Goal: Find contact information: Find contact information

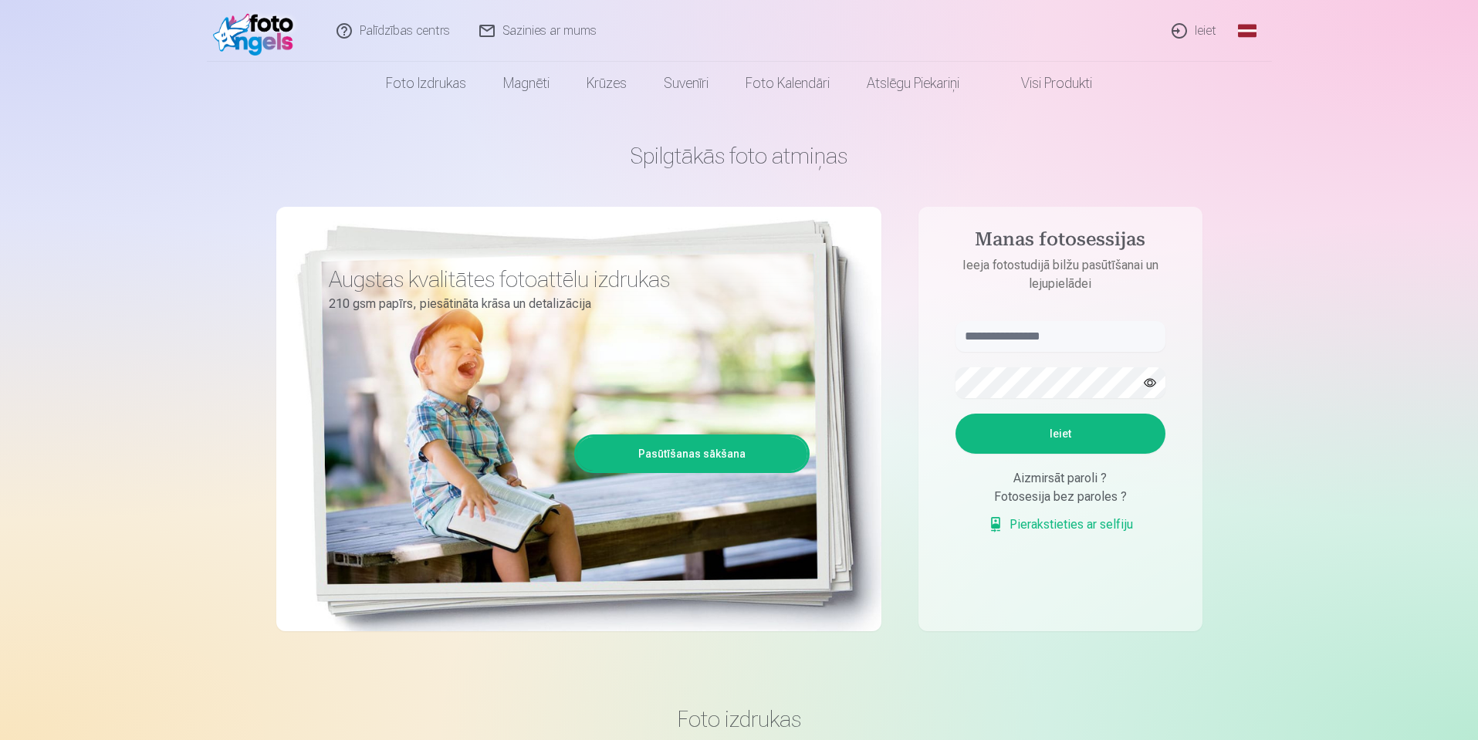
click at [1195, 32] on link "Ieiet" at bounding box center [1195, 31] width 74 height 62
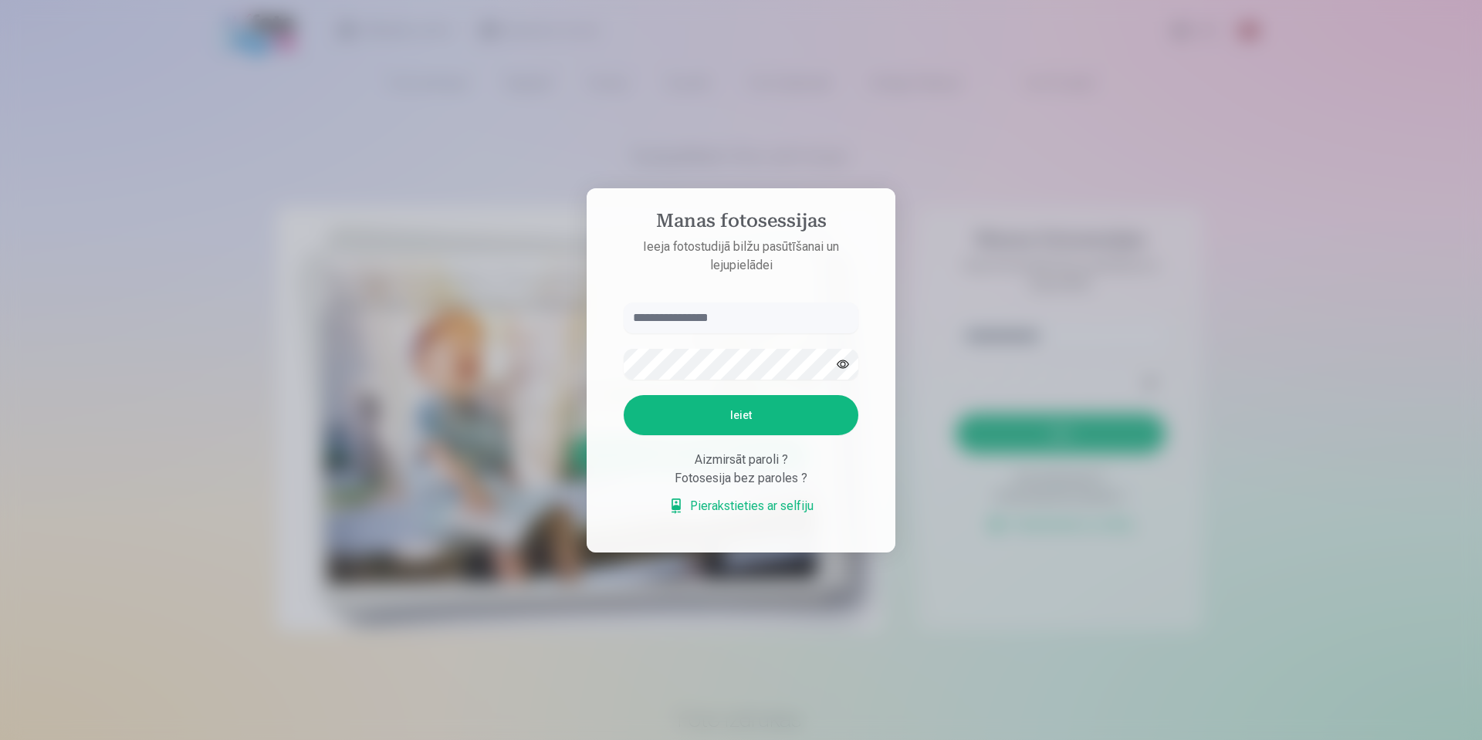
click at [678, 316] on input "text" at bounding box center [741, 318] width 235 height 31
click at [749, 459] on div "Aizmirsāt paroli ?" at bounding box center [741, 460] width 235 height 19
click at [677, 316] on input "text" at bounding box center [741, 318] width 235 height 31
click at [723, 458] on div "Aizmirsāt paroli ?" at bounding box center [741, 460] width 235 height 19
click at [722, 502] on link "Pierakstieties ar selfiju" at bounding box center [740, 506] width 145 height 19
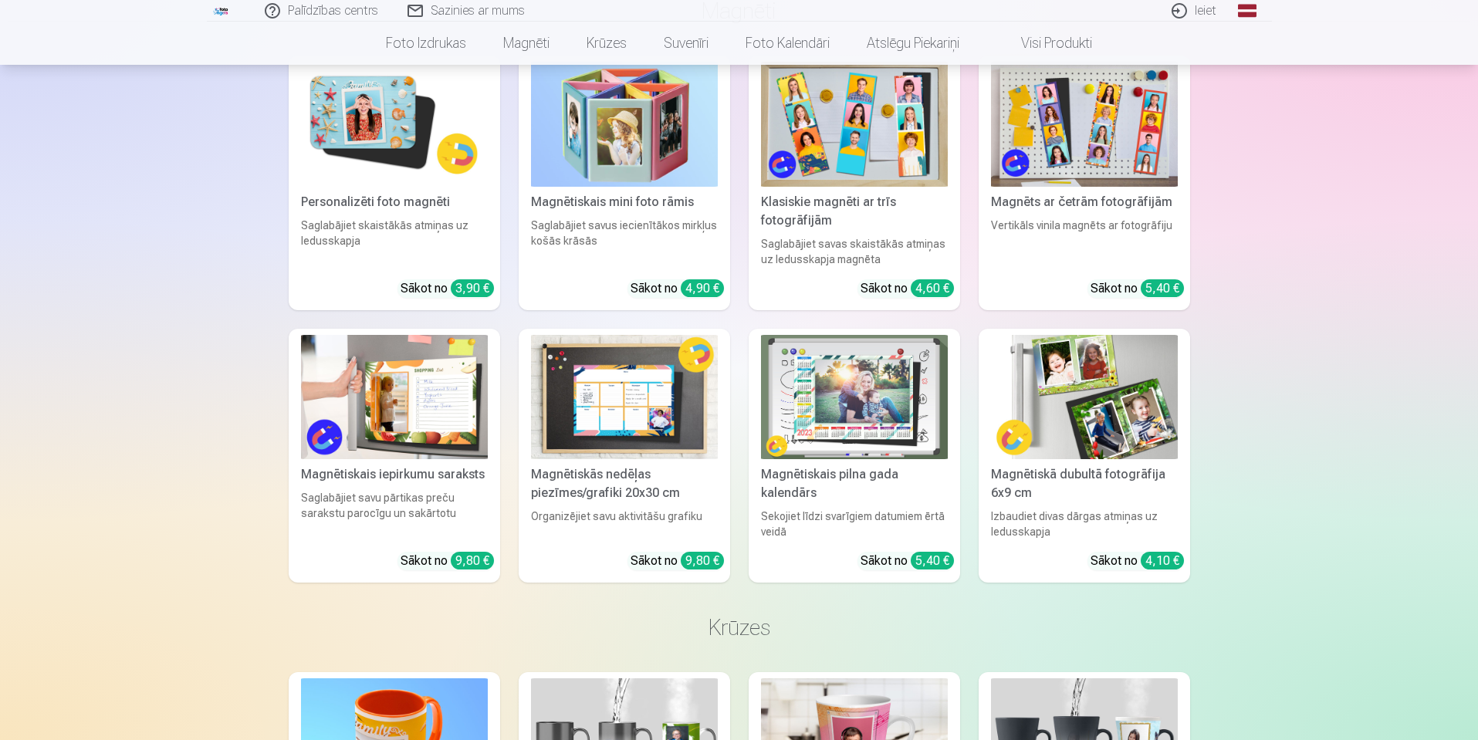
scroll to position [1003, 0]
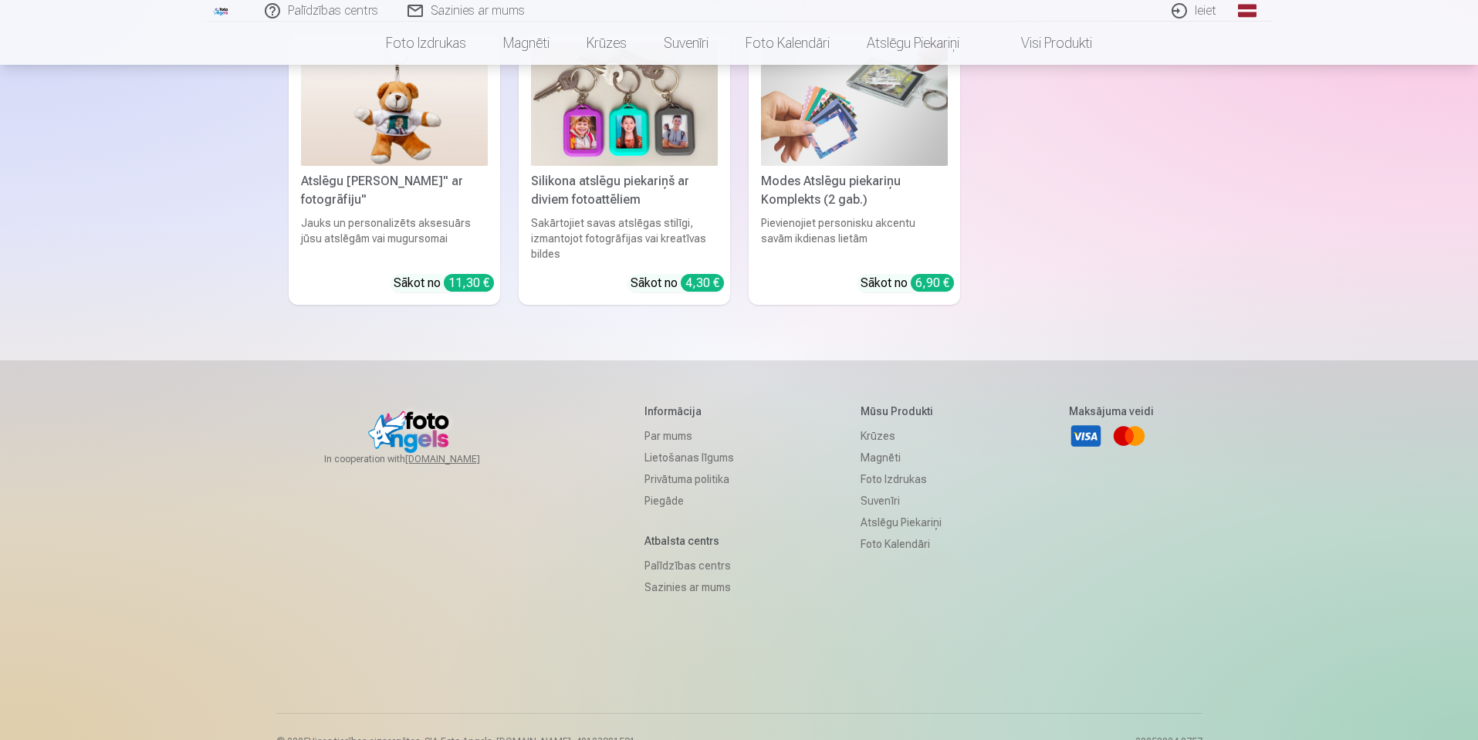
scroll to position [3782, 0]
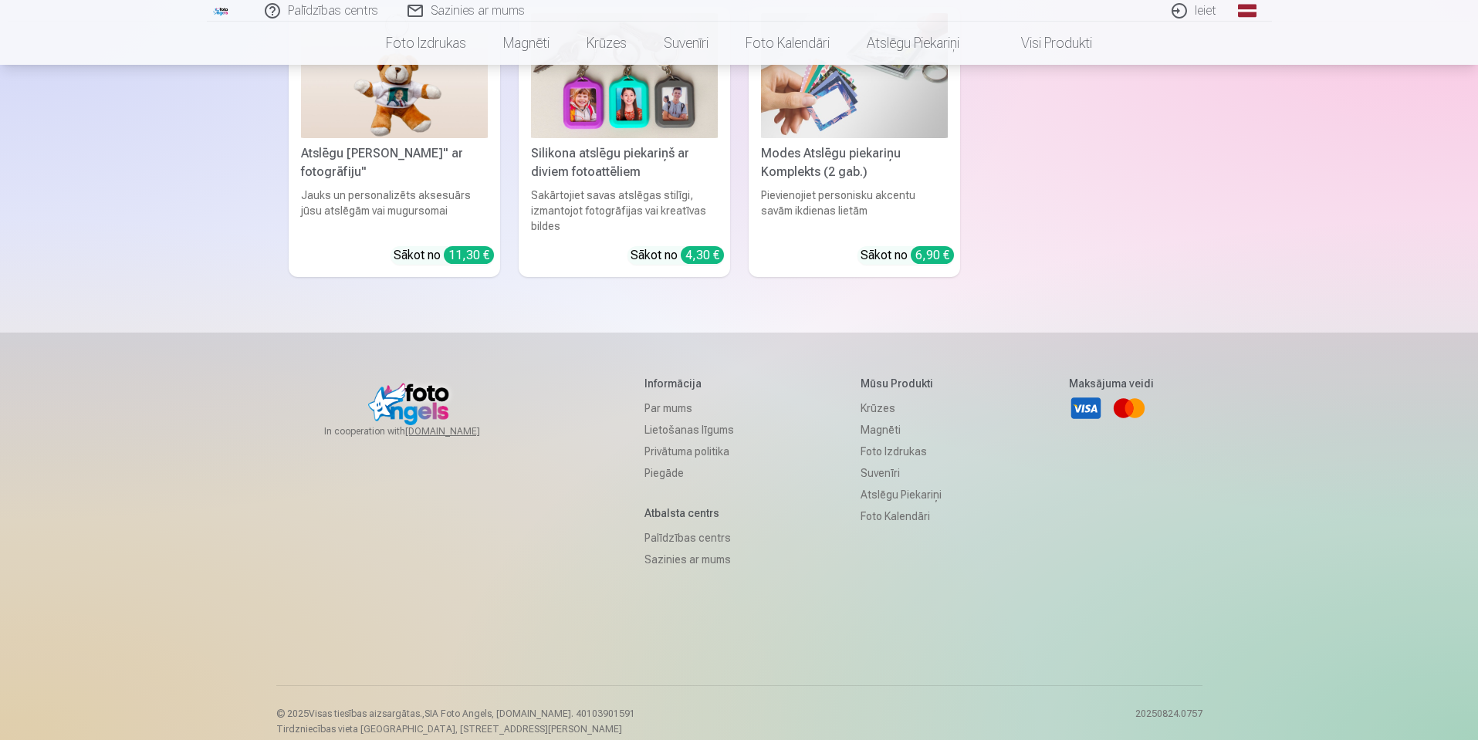
click at [666, 563] on link "Sazinies ar mums" at bounding box center [689, 560] width 90 height 22
